Goal: Task Accomplishment & Management: Use online tool/utility

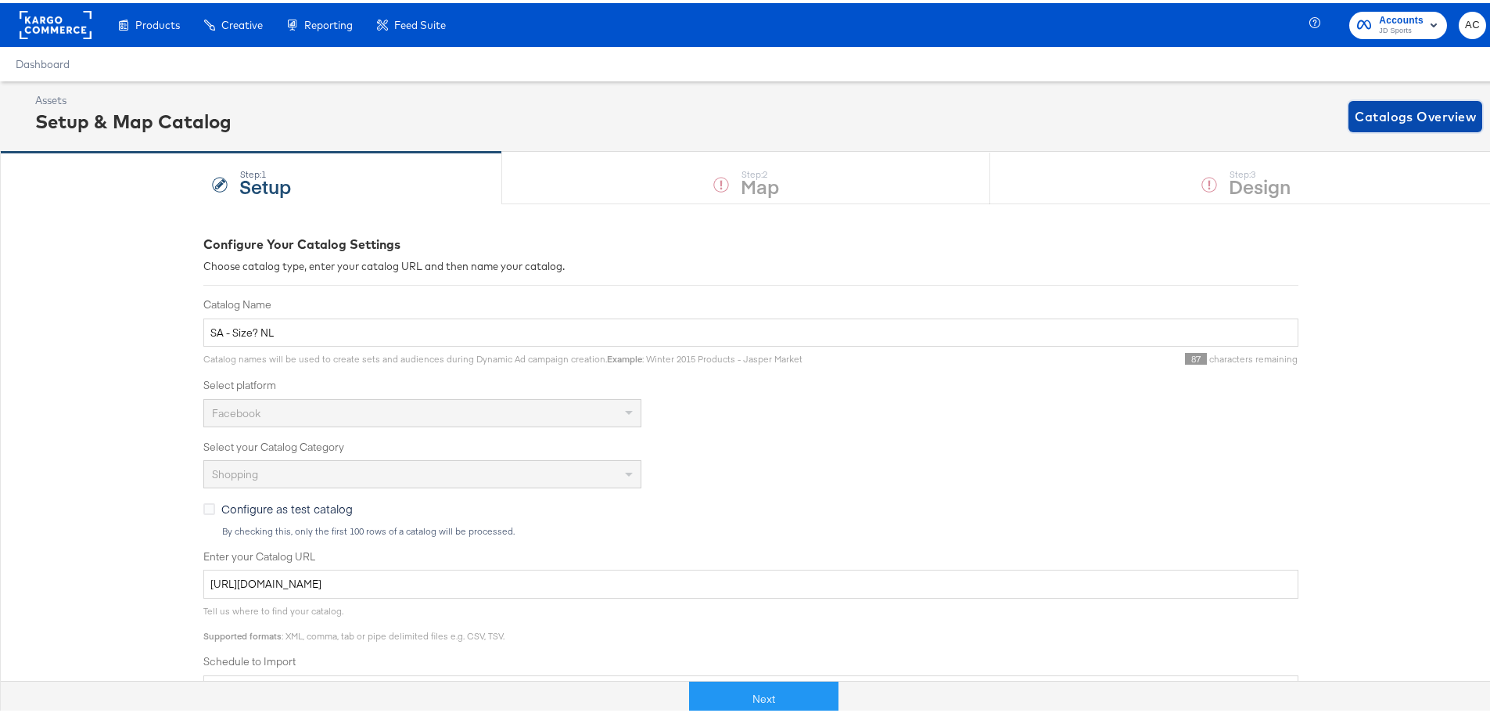
click at [1359, 110] on span "Catalogs Overview" at bounding box center [1415, 113] width 121 height 22
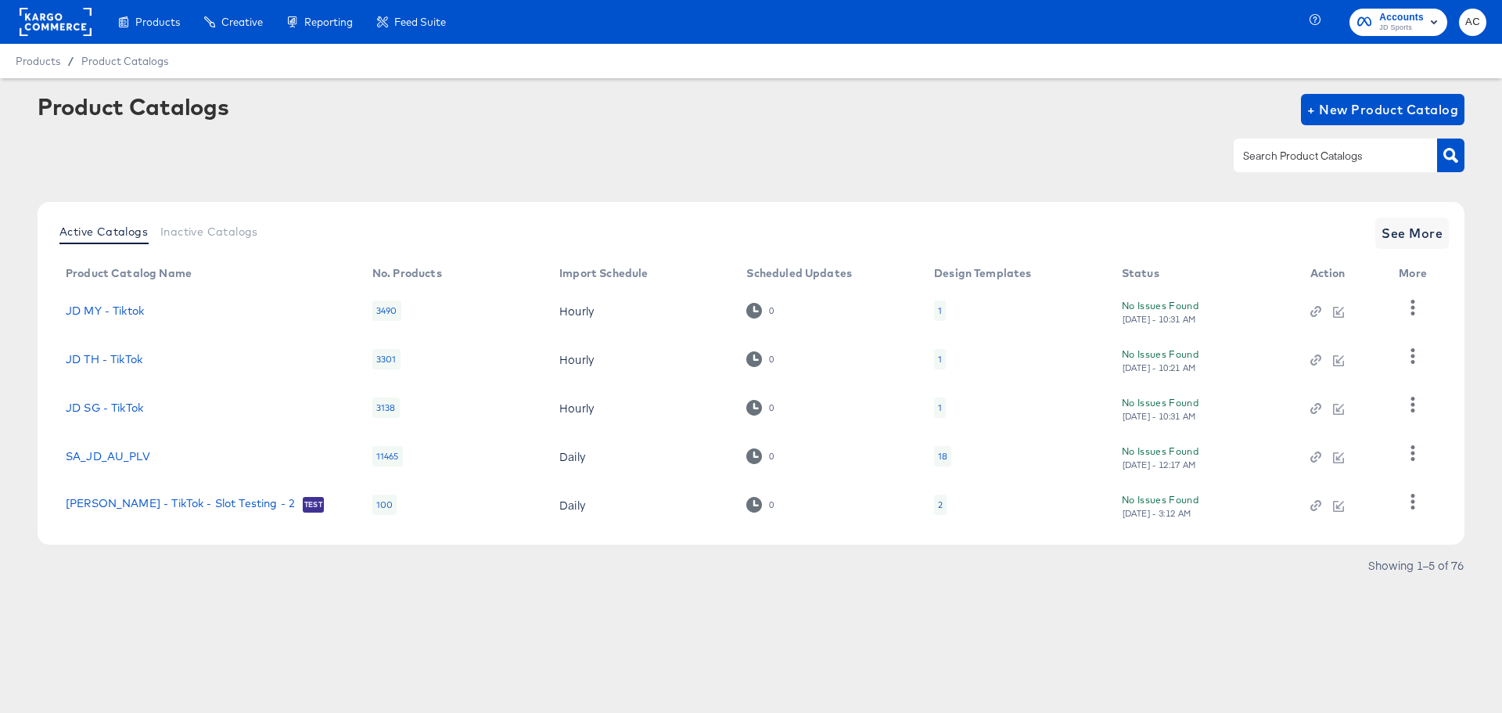
click at [1323, 161] on input "text" at bounding box center [1323, 156] width 167 height 18
type input "HIP"
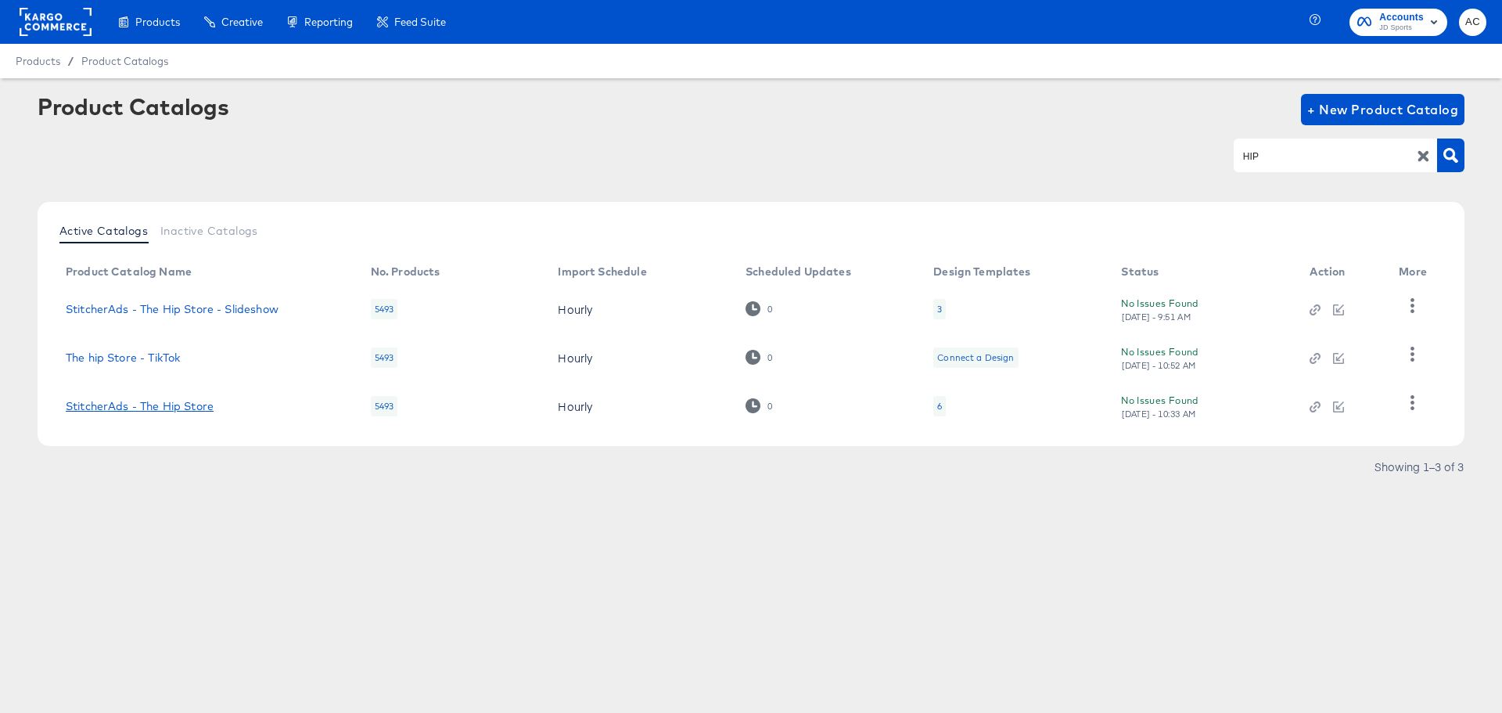
click at [183, 409] on link "StitcherAds - The Hip Store" at bounding box center [140, 406] width 148 height 13
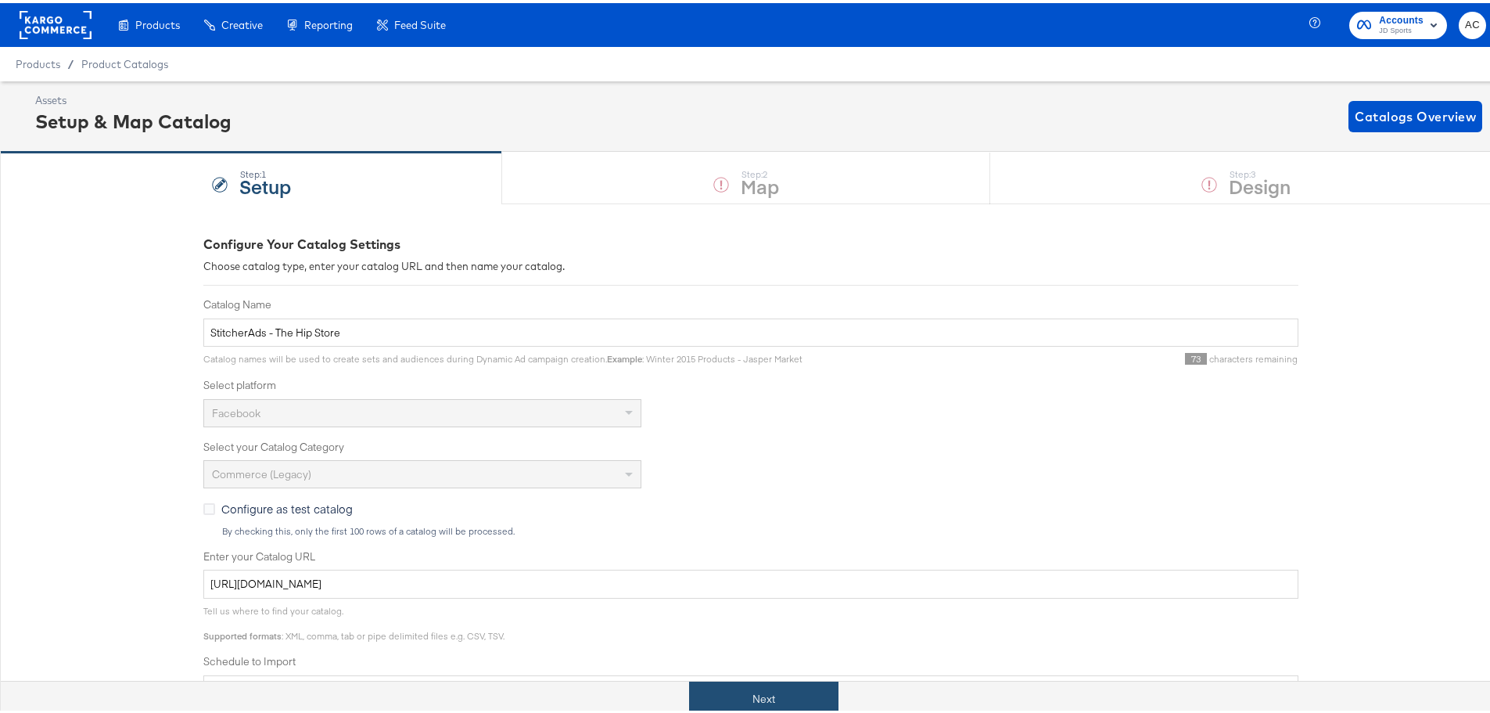
click at [799, 688] on button "Next" at bounding box center [763, 695] width 149 height 35
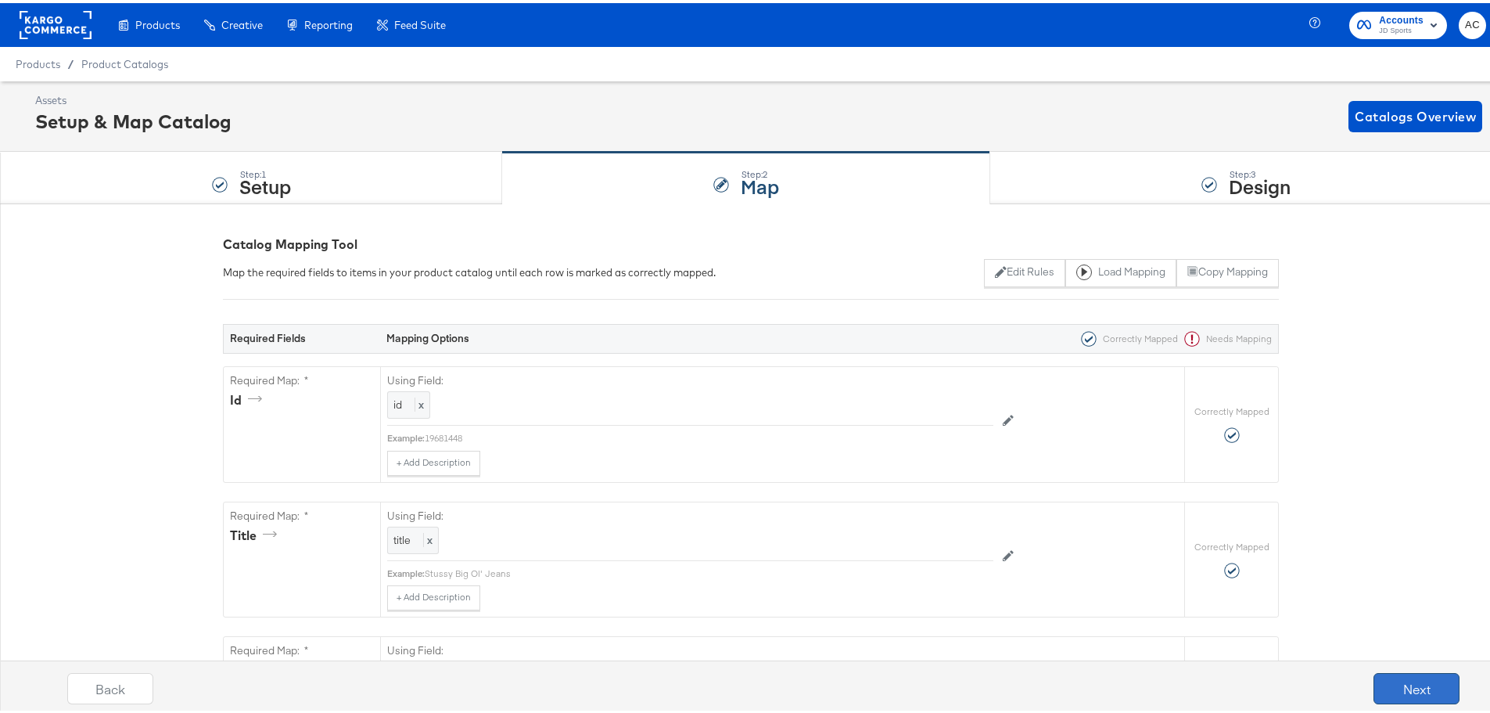
click at [1405, 684] on button "Next" at bounding box center [1417, 685] width 86 height 31
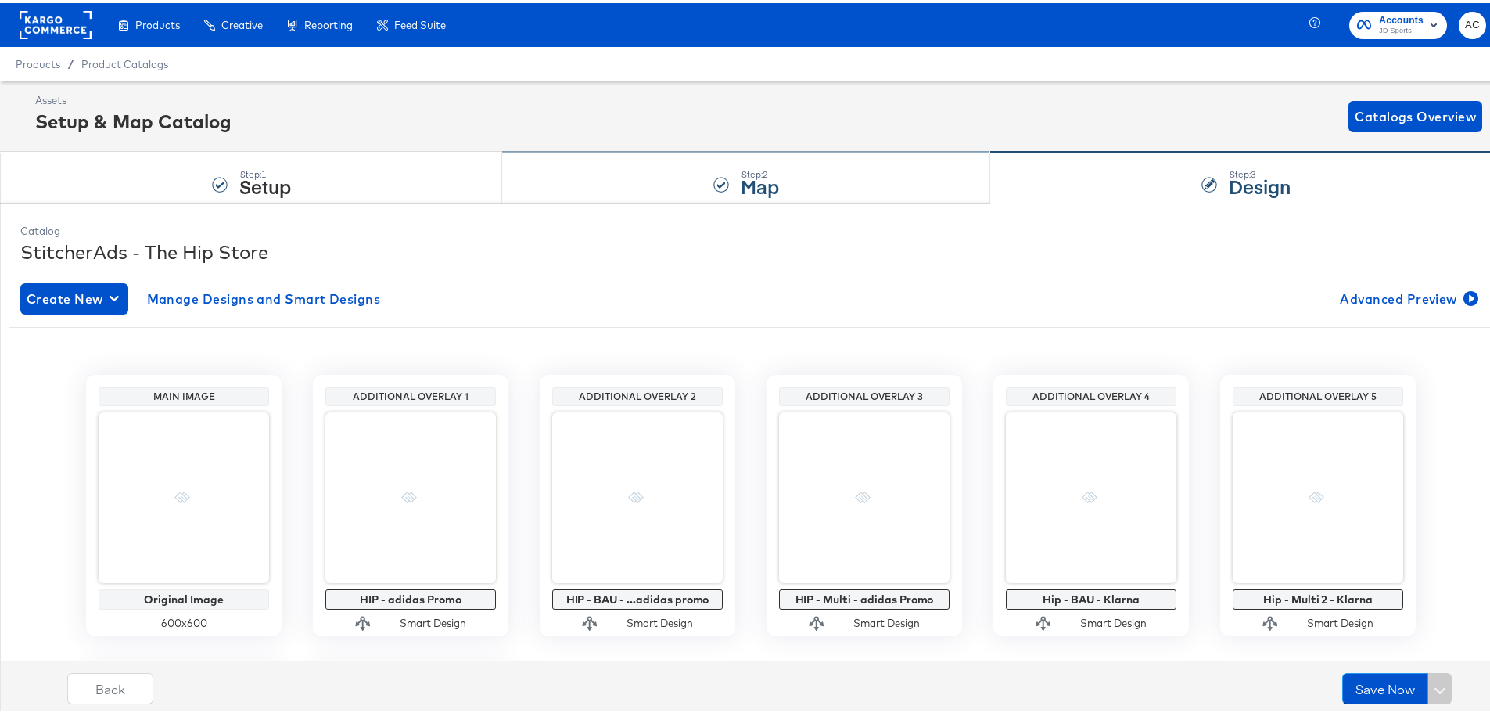
click at [656, 199] on div "Step: 2 Map" at bounding box center [746, 175] width 488 height 52
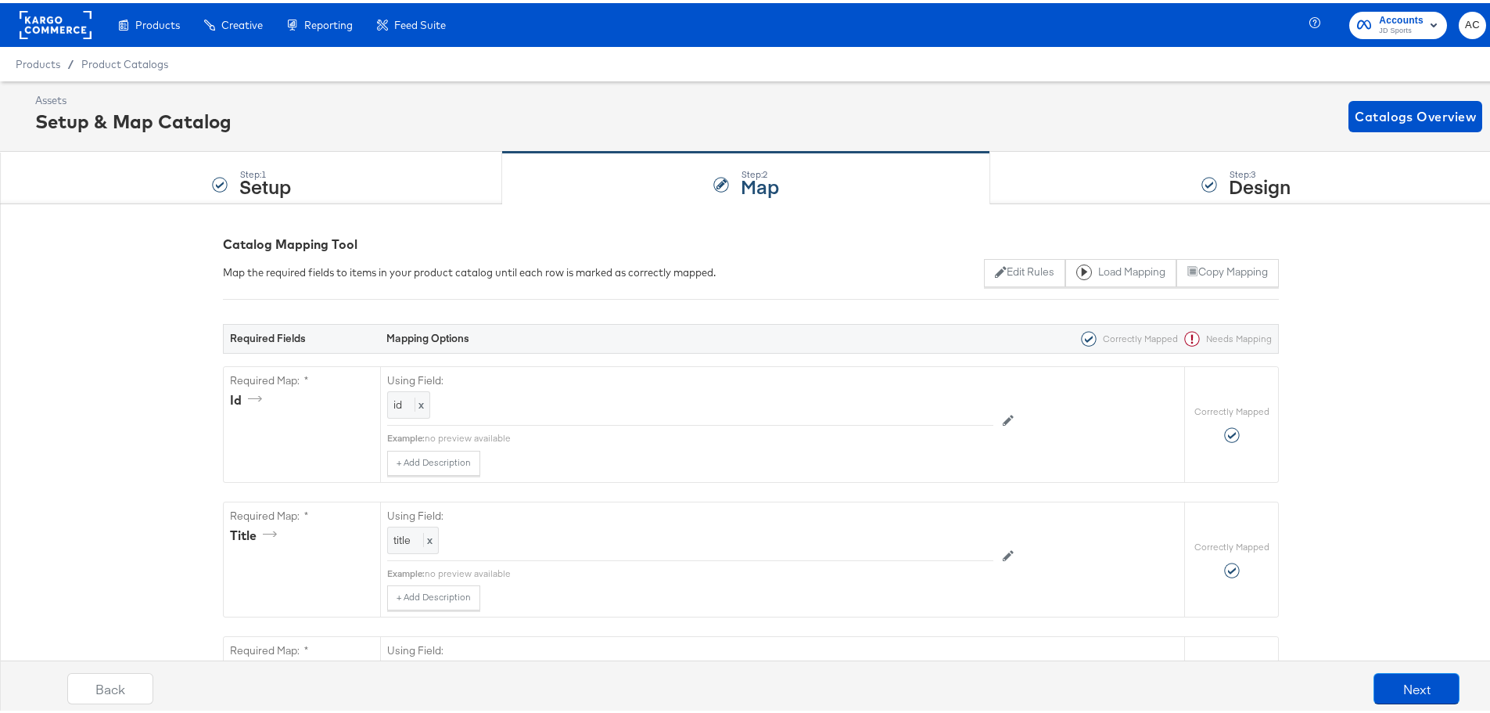
click at [636, 103] on div "Assets Setup & Map Catalog Catalogs Overview" at bounding box center [758, 113] width 1447 height 46
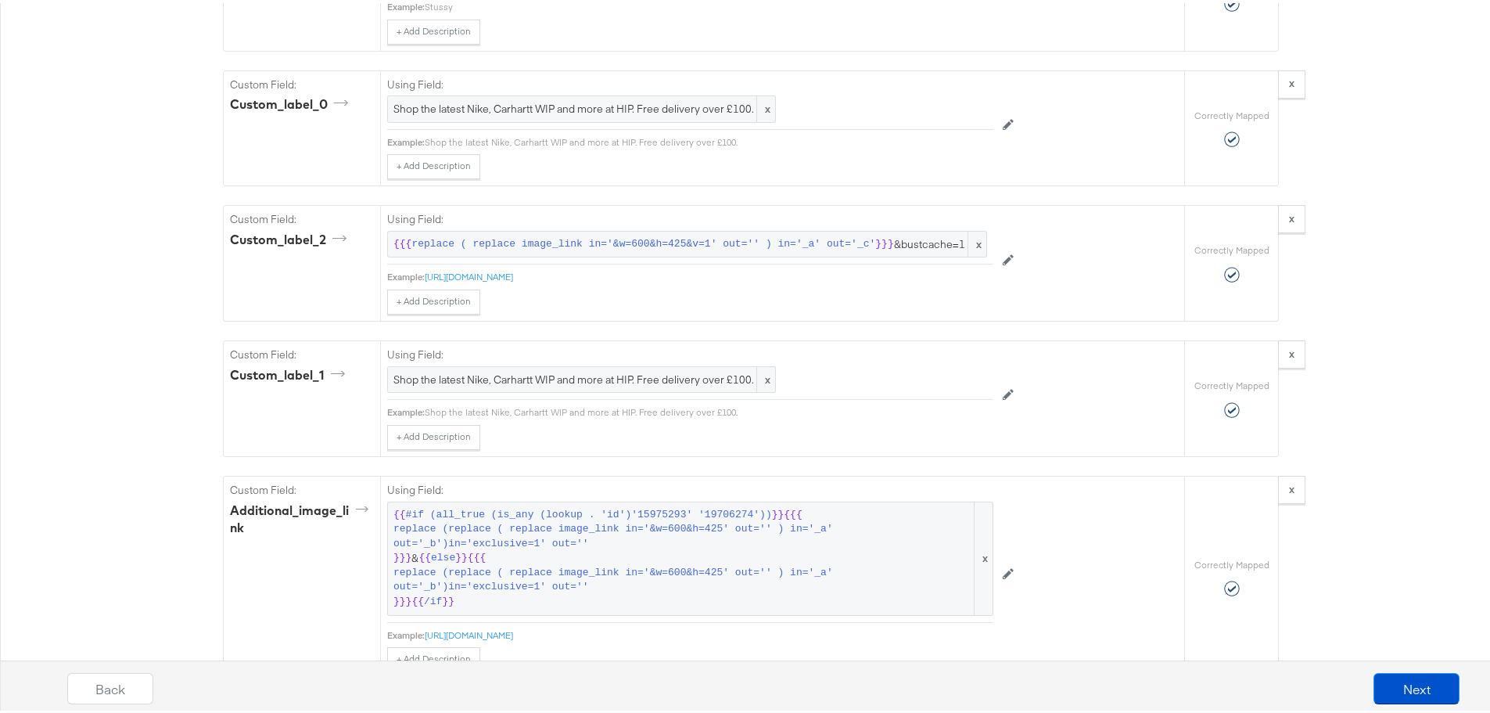
scroll to position [1600, 0]
